Goal: Transaction & Acquisition: Purchase product/service

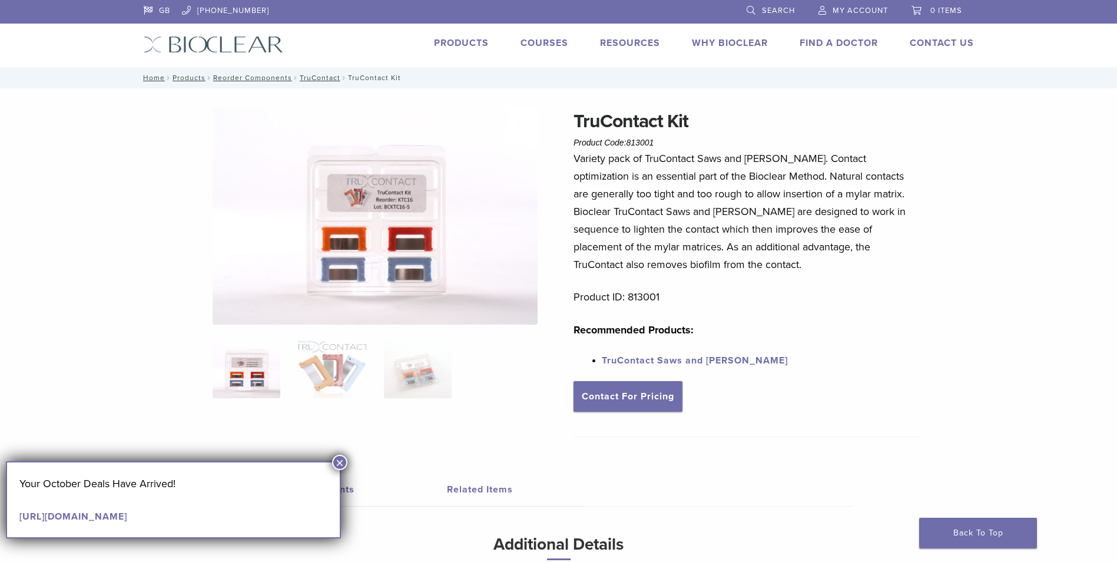
click at [127, 517] on link "[URL][DOMAIN_NAME]" at bounding box center [73, 516] width 108 height 12
click at [607, 396] on link "Contact For Pricing" at bounding box center [627, 396] width 109 height 31
